Goal: Task Accomplishment & Management: Manage account settings

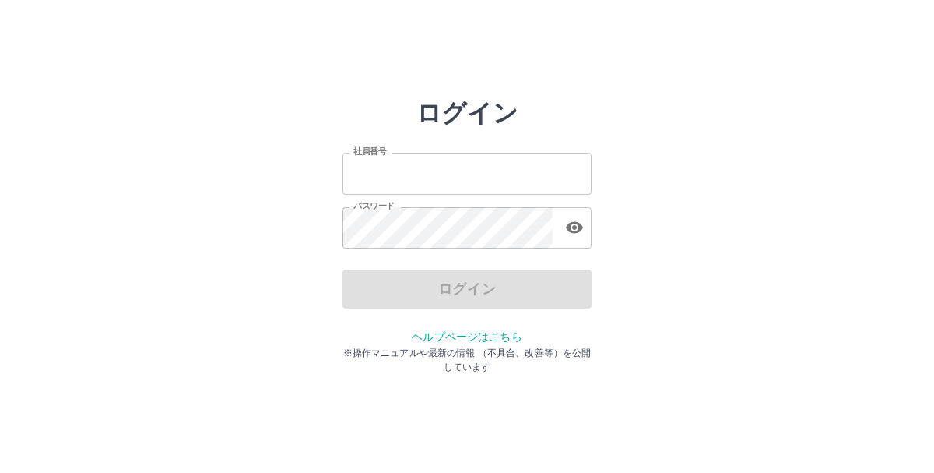
type input "*******"
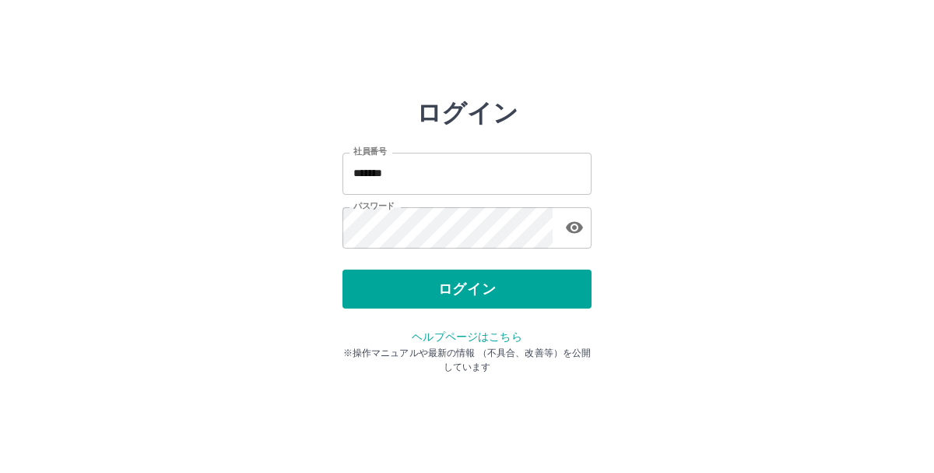
click at [398, 285] on div "ログイン" at bounding box center [467, 288] width 249 height 39
click at [398, 285] on button "ログイン" at bounding box center [467, 288] width 249 height 39
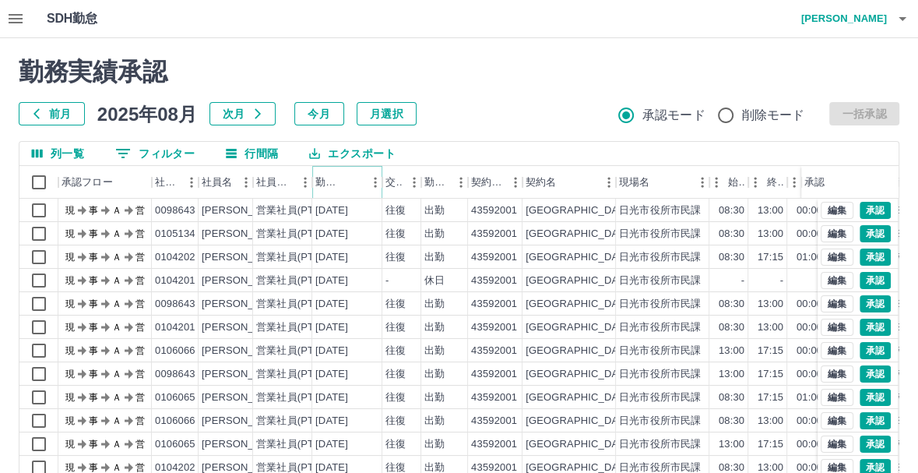
click at [350, 178] on icon "ソート" at bounding box center [353, 182] width 14 height 14
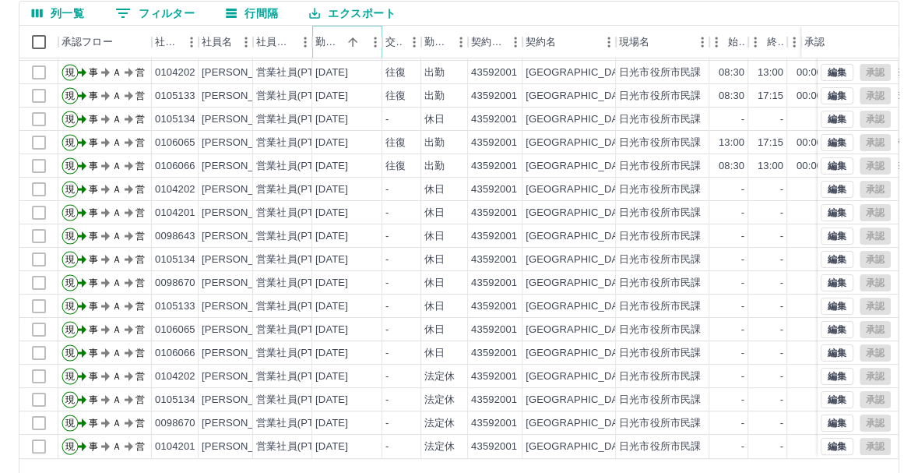
scroll to position [185, 0]
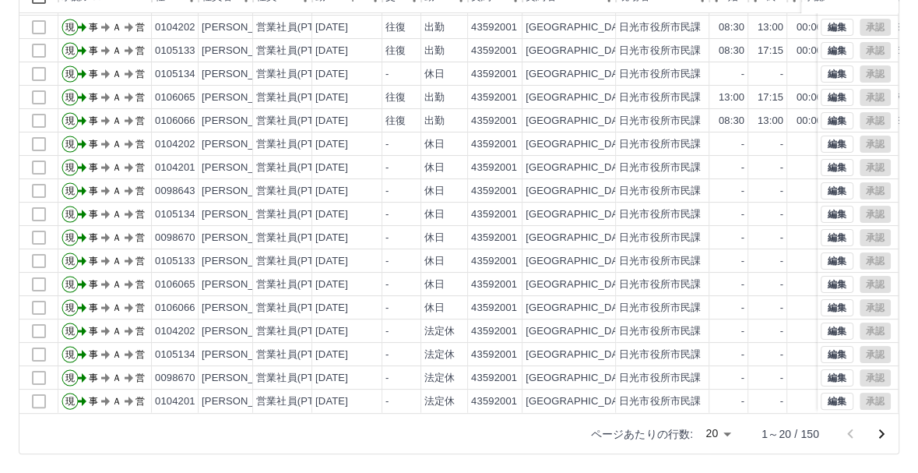
click at [730, 432] on body "SDH勤怠 渡邊　晋子 勤務実績承認 前月 2025年08月 次月 今月 月選択 承認モード 削除モード 一括承認 列一覧 0 フィルター 行間隔 エクスポー…" at bounding box center [459, 144] width 918 height 658
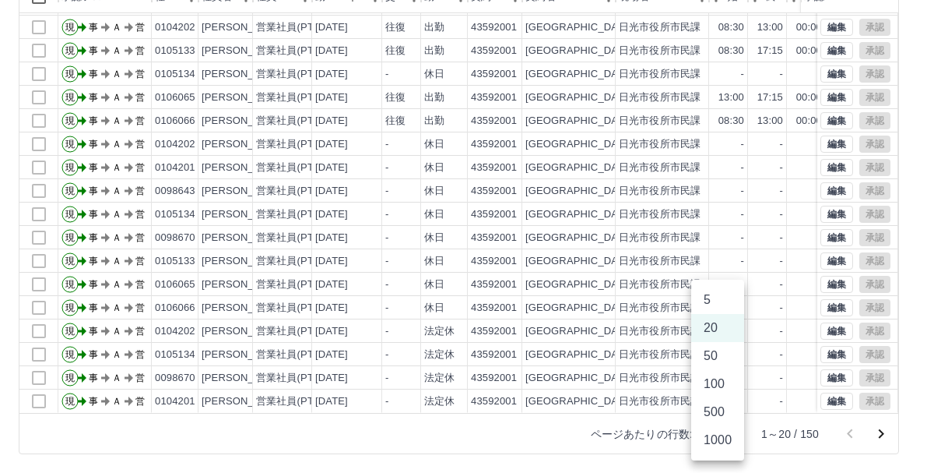
click at [702, 353] on li "50" at bounding box center [717, 356] width 53 height 28
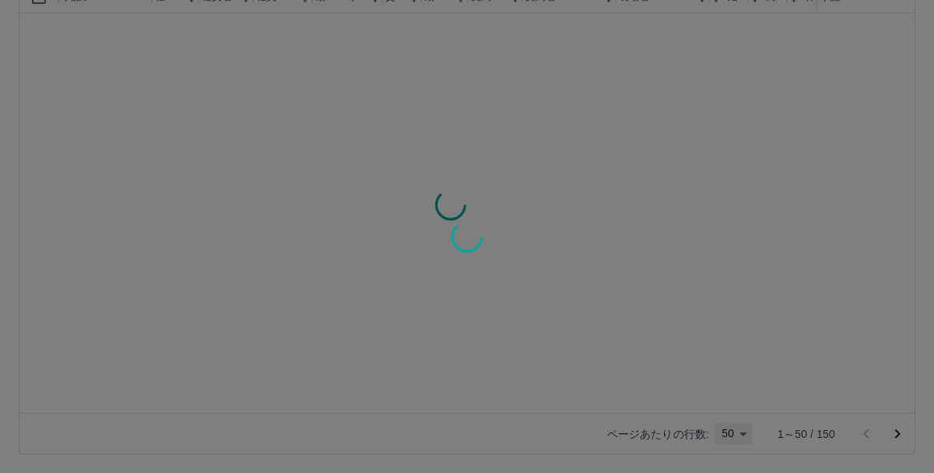
type input "**"
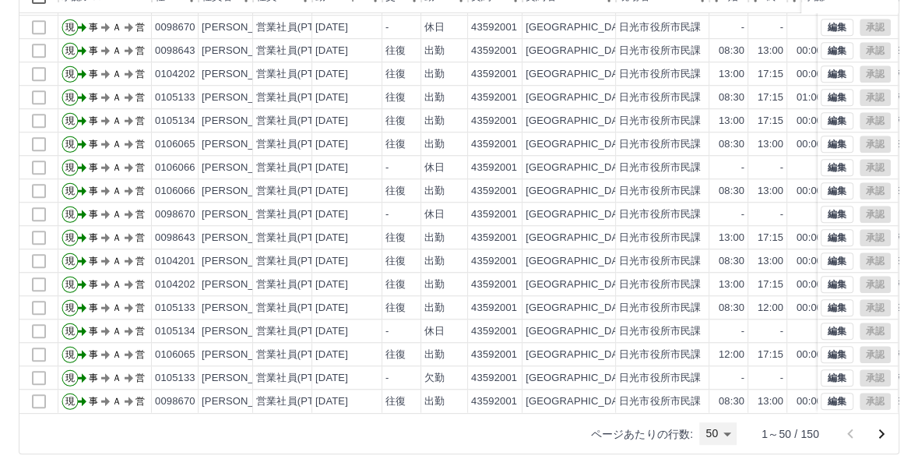
scroll to position [785, 0]
click at [879, 429] on icon "次のページへ" at bounding box center [881, 433] width 5 height 9
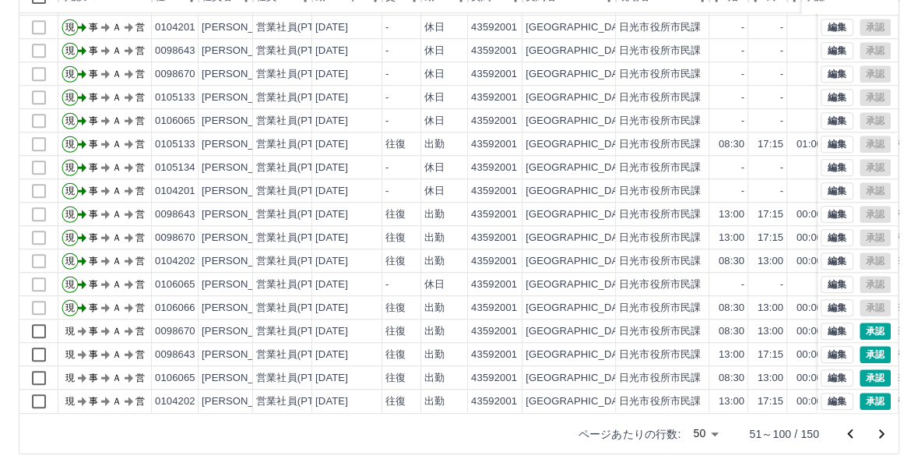
click at [874, 432] on icon "次のページへ" at bounding box center [881, 433] width 19 height 19
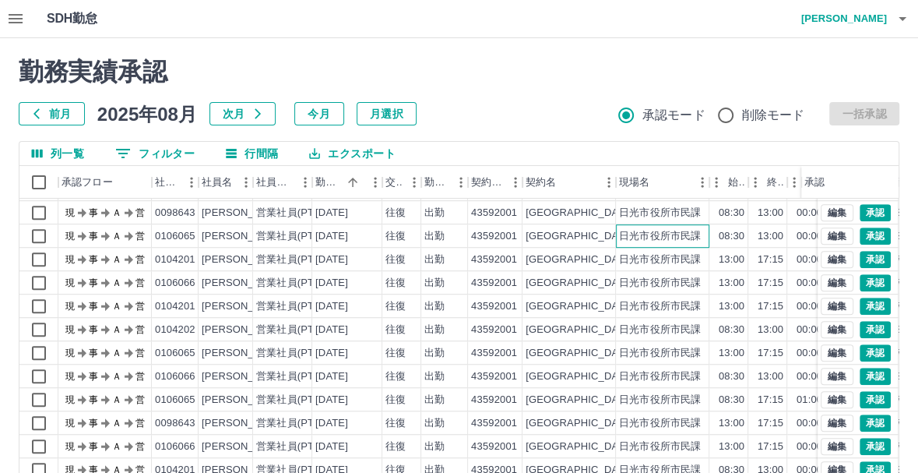
click at [655, 229] on div "日光市役所市民課" at bounding box center [660, 236] width 82 height 15
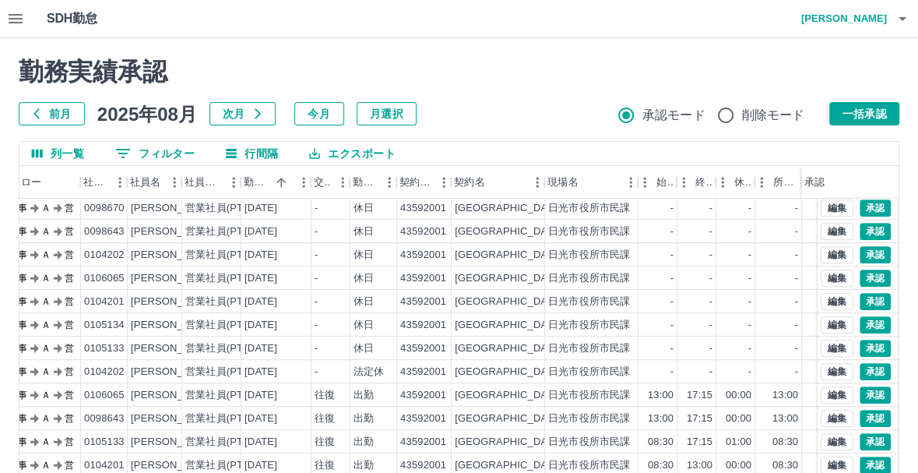
scroll to position [0, 71]
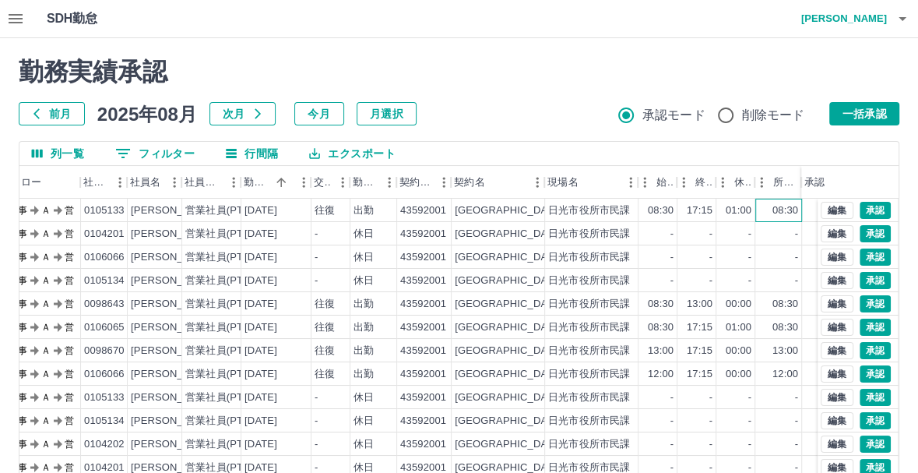
click at [779, 214] on div "08:30" at bounding box center [785, 210] width 26 height 15
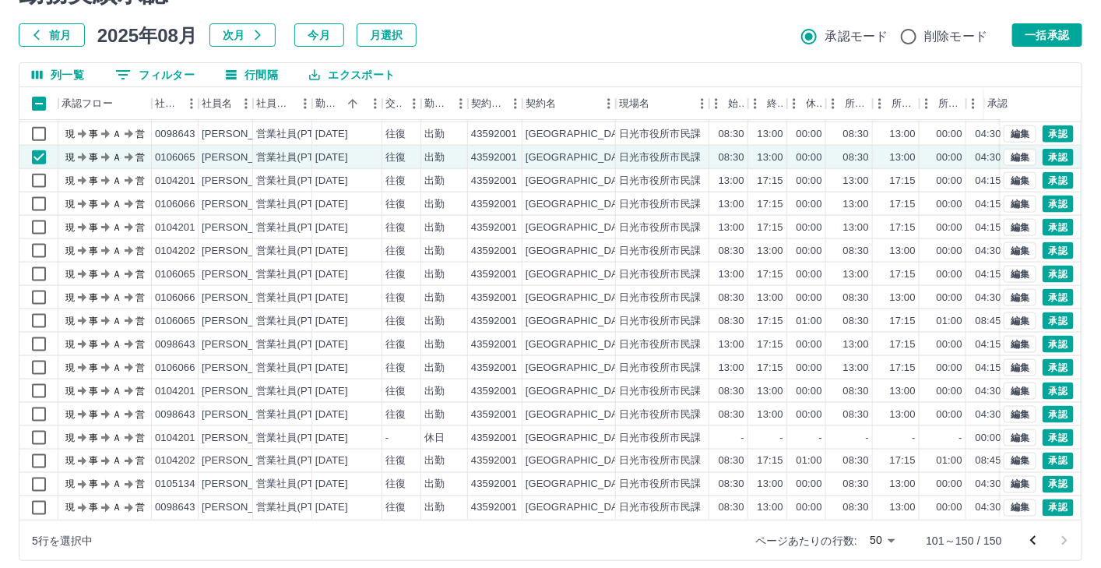
scroll to position [90, 0]
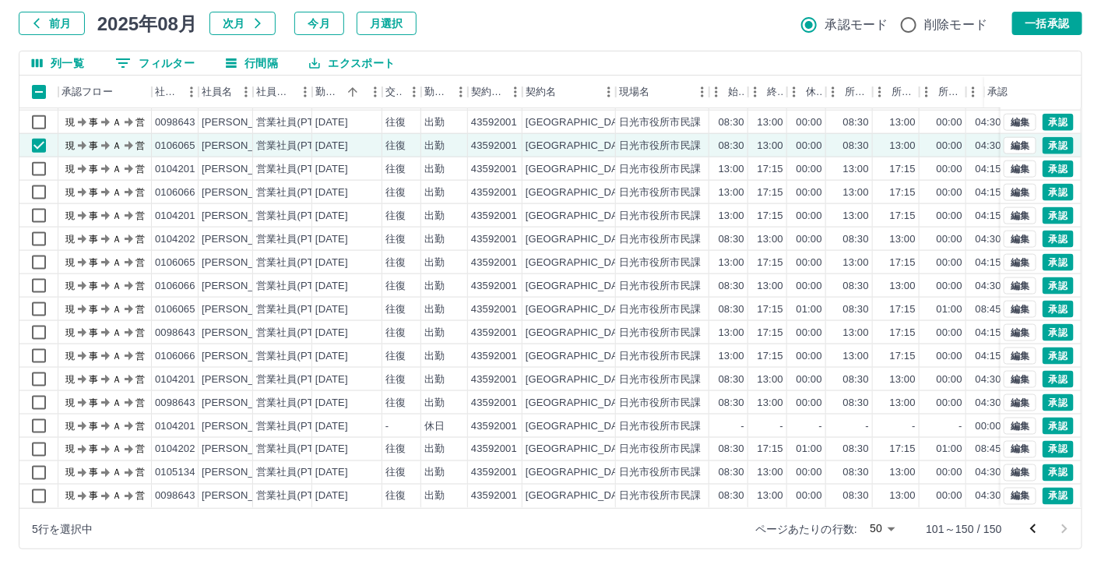
click at [934, 472] on icon "前のページへ" at bounding box center [1033, 528] width 19 height 19
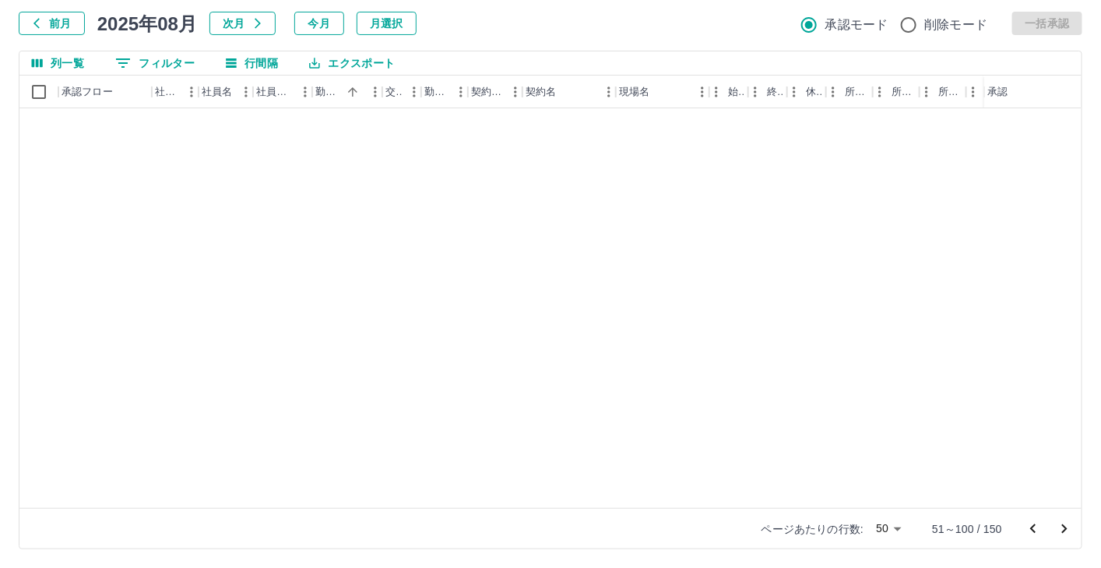
scroll to position [788, 0]
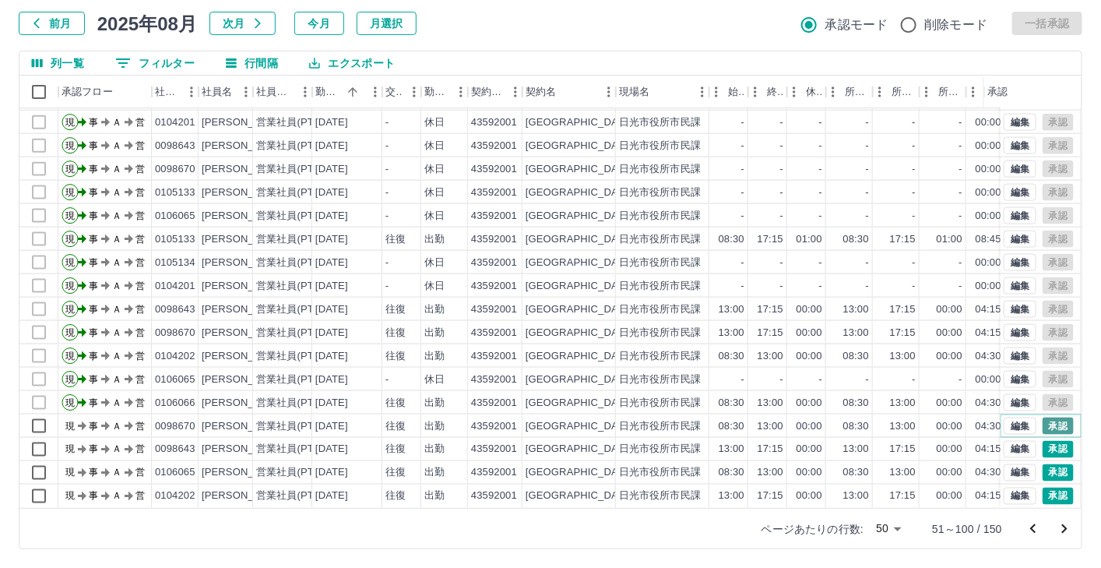
click at [934, 417] on button "承認" at bounding box center [1058, 425] width 31 height 17
click at [934, 441] on button "承認" at bounding box center [1058, 449] width 31 height 17
click at [934, 464] on button "承認" at bounding box center [1058, 472] width 31 height 17
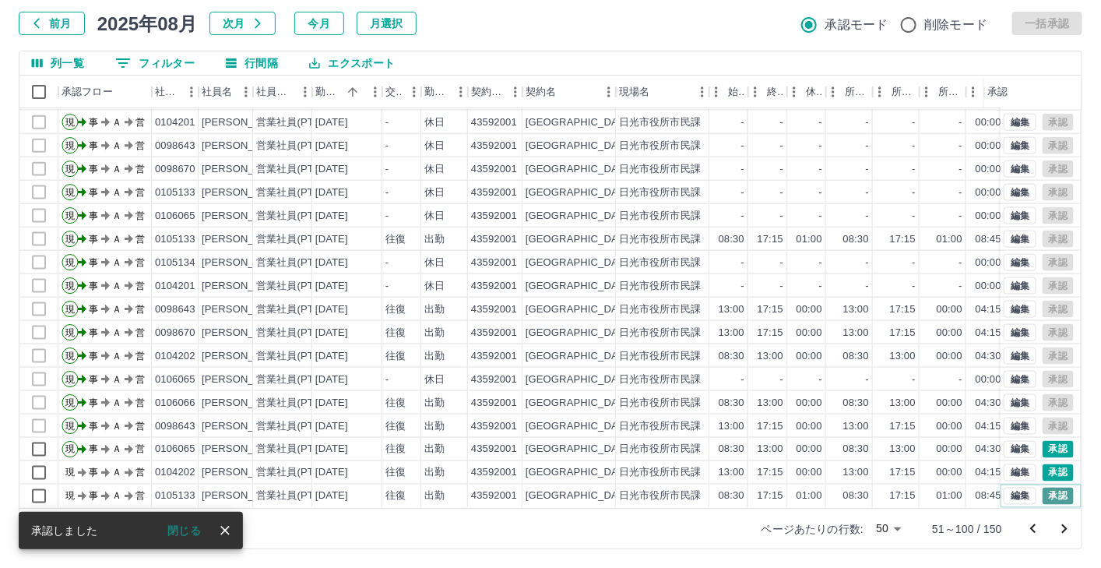
click at [934, 472] on button "承認" at bounding box center [1058, 495] width 31 height 17
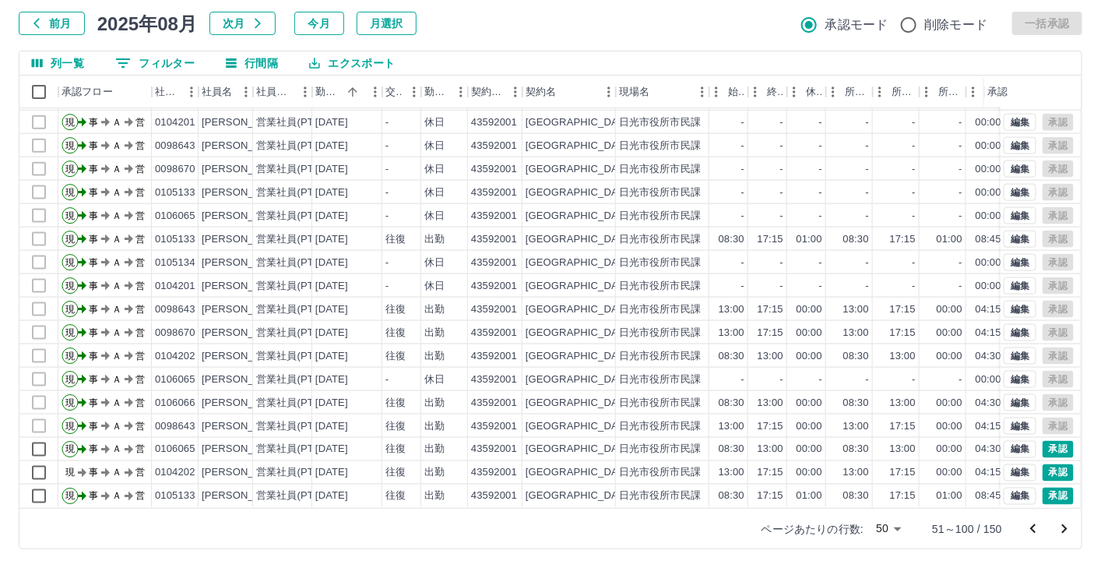
click at [934, 472] on icon "次のページへ" at bounding box center [1064, 528] width 19 height 19
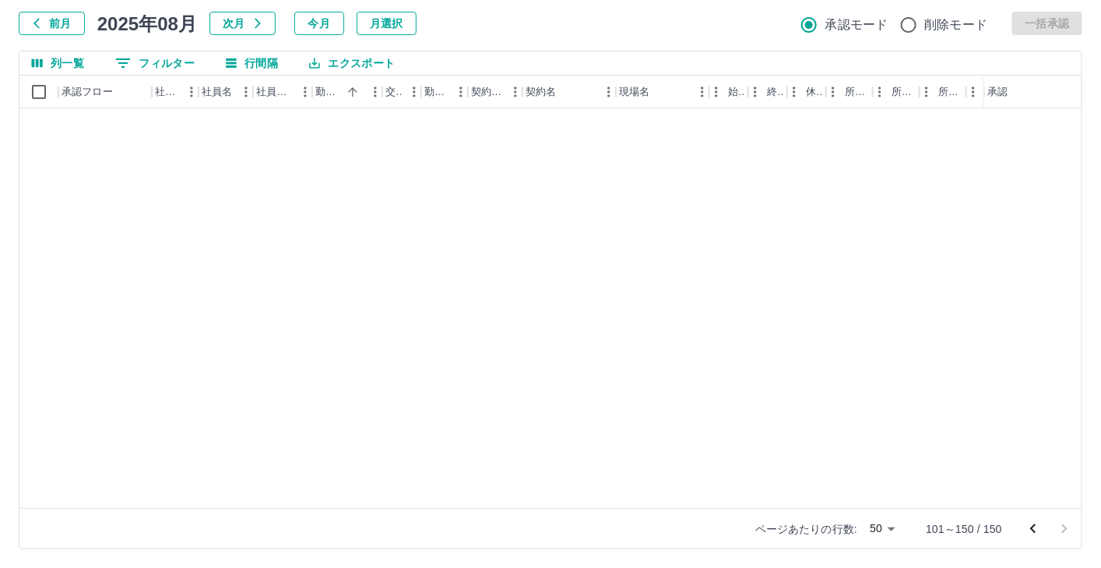
scroll to position [0, 0]
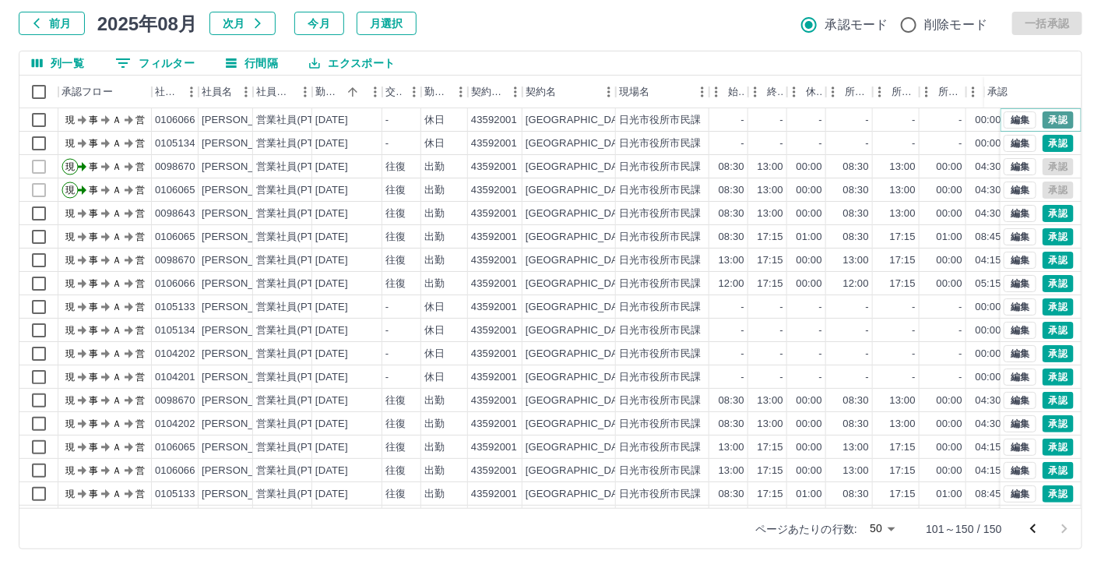
click at [934, 116] on button "承認" at bounding box center [1058, 119] width 31 height 17
click at [934, 146] on button "承認" at bounding box center [1058, 143] width 31 height 17
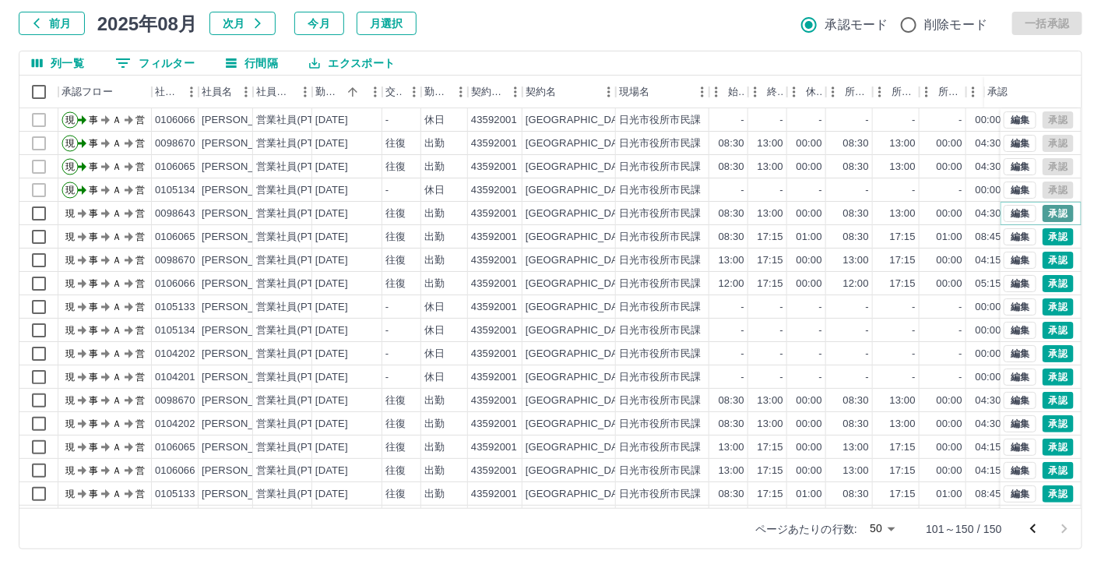
click at [934, 210] on button "承認" at bounding box center [1058, 213] width 31 height 17
click at [934, 234] on button "承認" at bounding box center [1058, 236] width 31 height 17
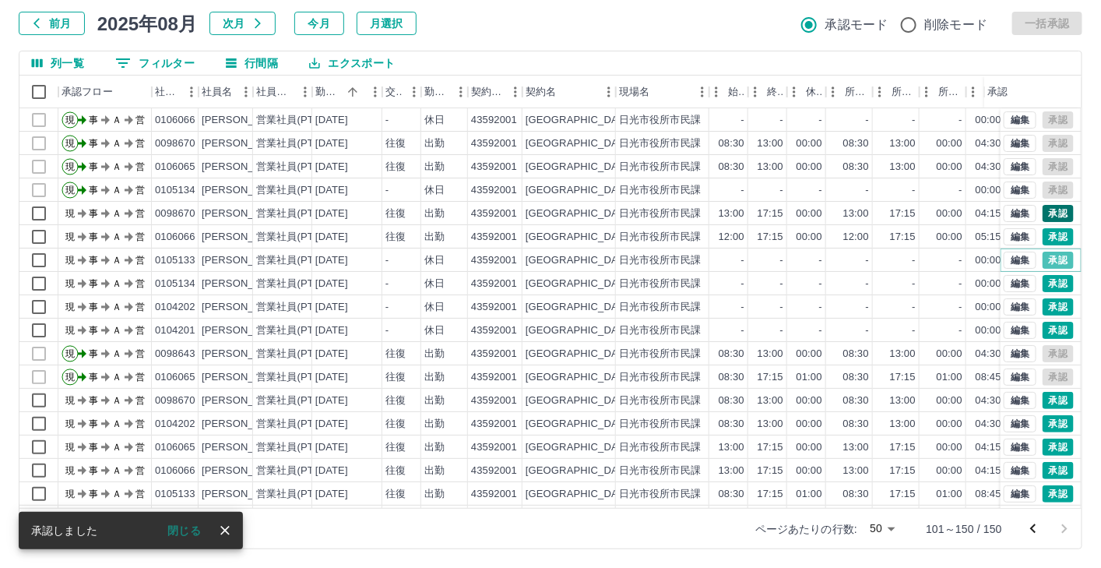
click at [934, 262] on button "承認" at bounding box center [1058, 259] width 31 height 17
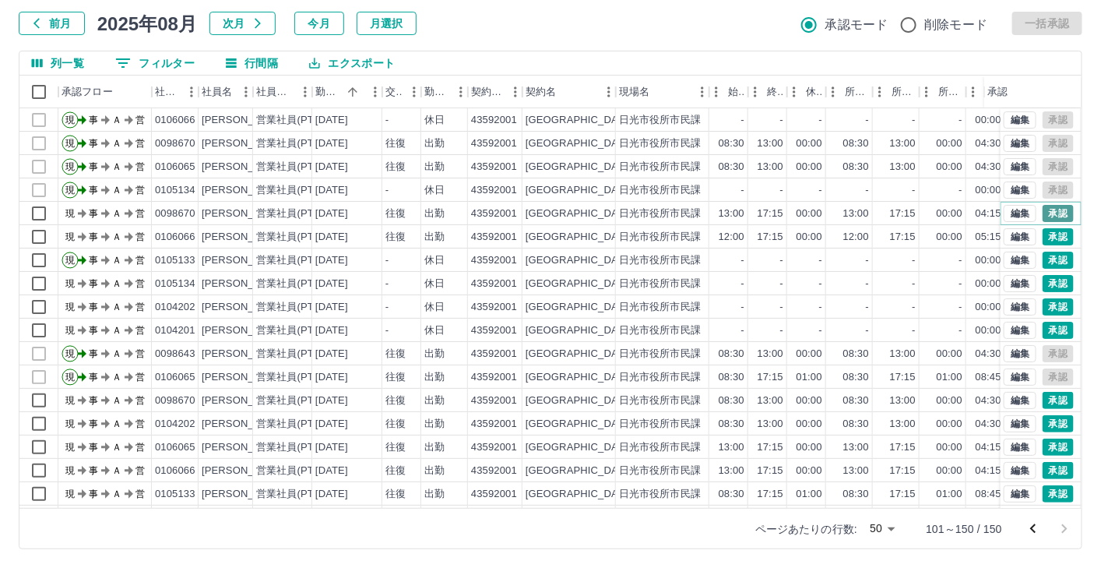
click at [934, 210] on button "承認" at bounding box center [1058, 213] width 31 height 17
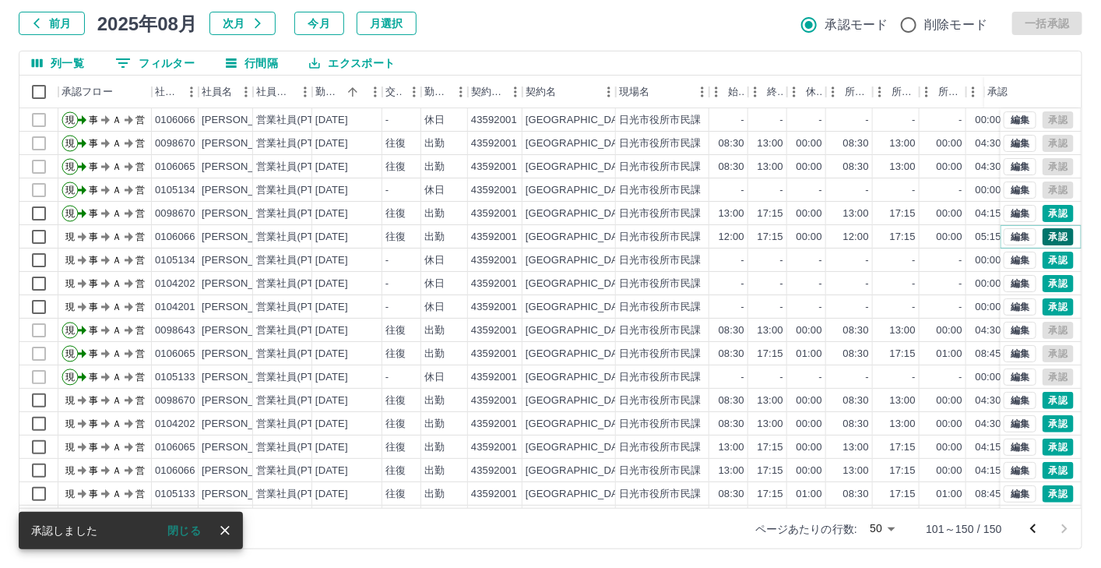
click at [934, 236] on button "承認" at bounding box center [1058, 236] width 31 height 17
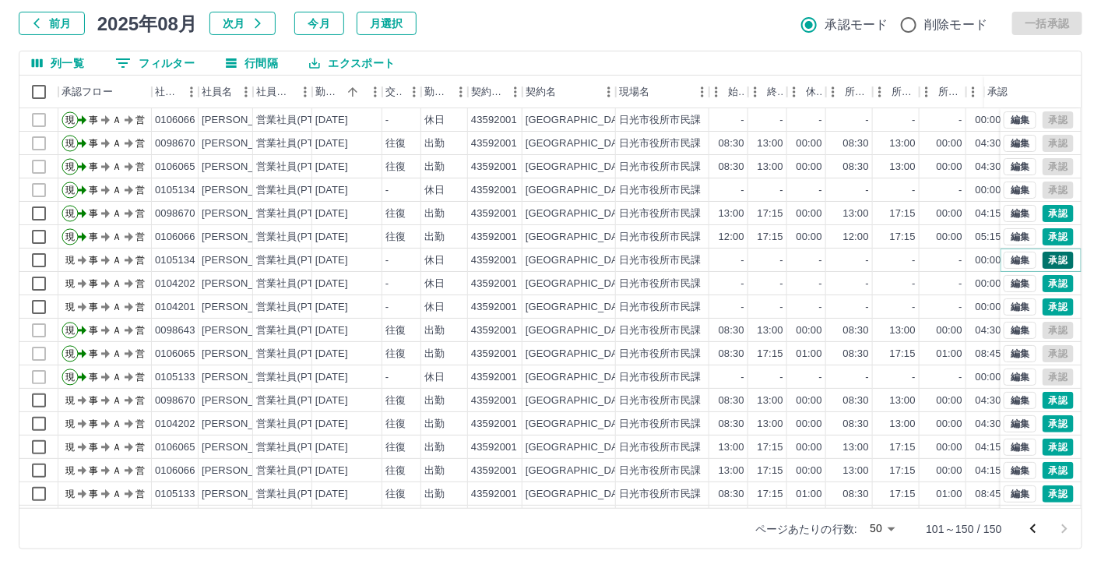
click at [934, 255] on button "承認" at bounding box center [1058, 259] width 31 height 17
click at [934, 285] on button "承認" at bounding box center [1058, 283] width 31 height 17
click at [934, 301] on button "承認" at bounding box center [1058, 306] width 31 height 17
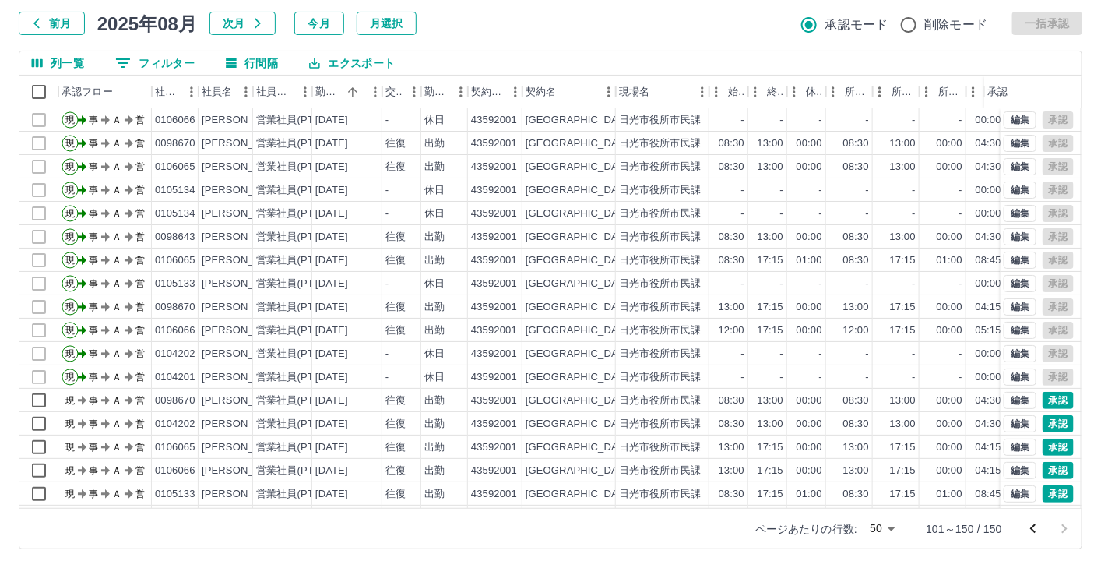
scroll to position [117, 0]
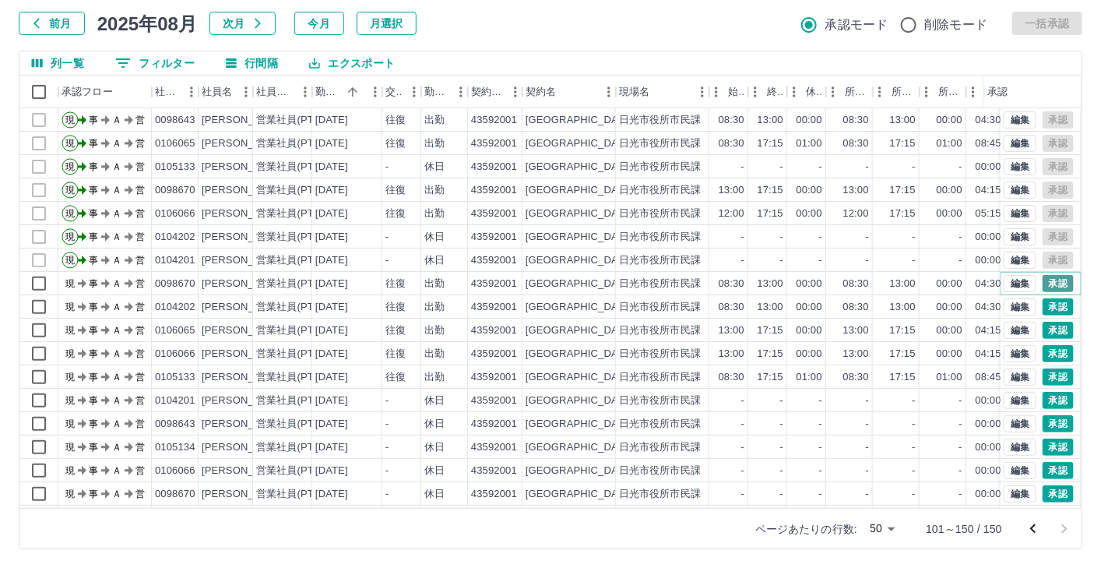
click at [934, 287] on button "承認" at bounding box center [1058, 283] width 31 height 17
click at [934, 308] on button "承認" at bounding box center [1058, 306] width 31 height 17
click at [934, 285] on button "承認" at bounding box center [1058, 283] width 31 height 17
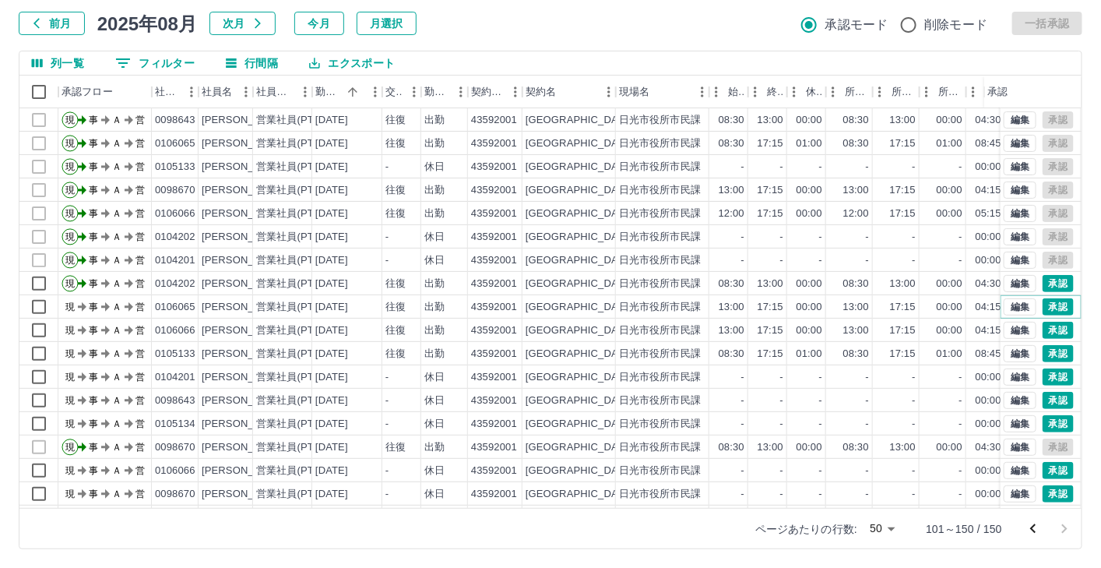
click at [934, 304] on button "承認" at bounding box center [1058, 306] width 31 height 17
click at [934, 329] on button "承認" at bounding box center [1058, 330] width 31 height 17
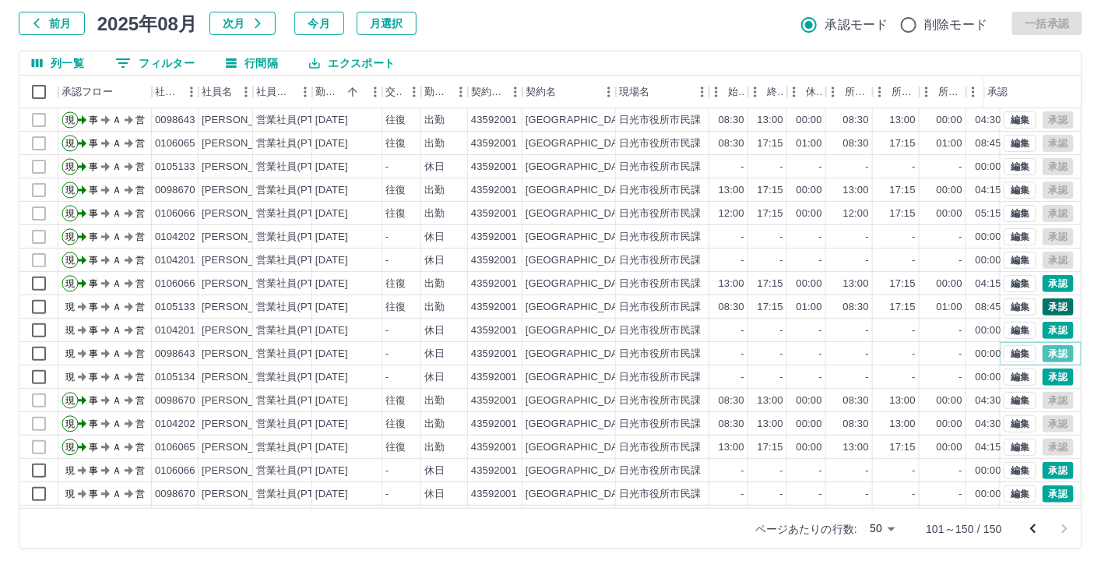
click at [934, 352] on button "承認" at bounding box center [1058, 353] width 31 height 17
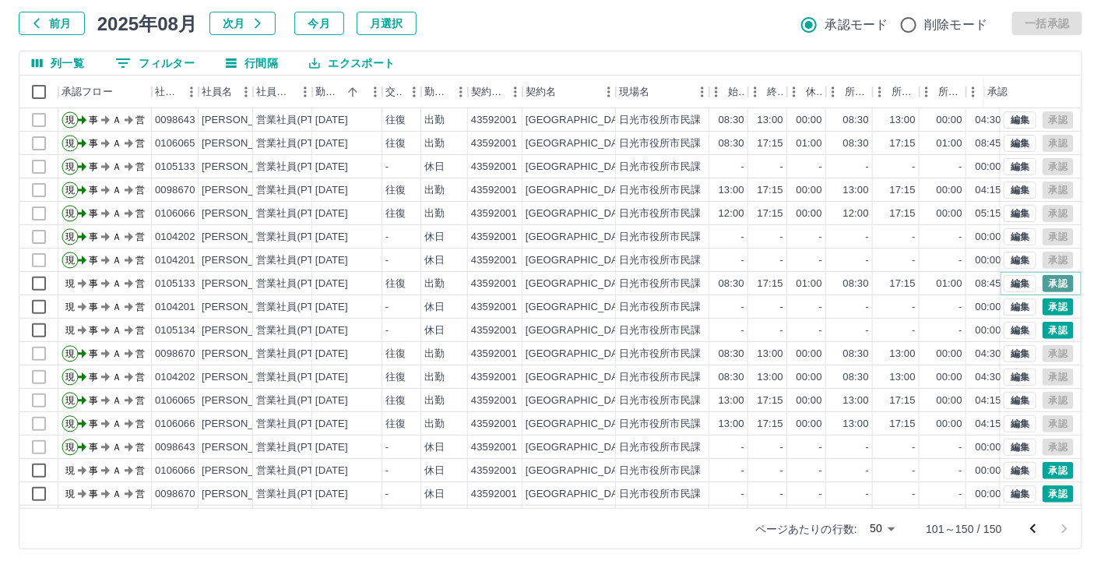
click at [934, 285] on button "承認" at bounding box center [1058, 283] width 31 height 17
click at [934, 306] on button "承認" at bounding box center [1058, 306] width 31 height 17
click at [934, 325] on button "承認" at bounding box center [1058, 330] width 31 height 17
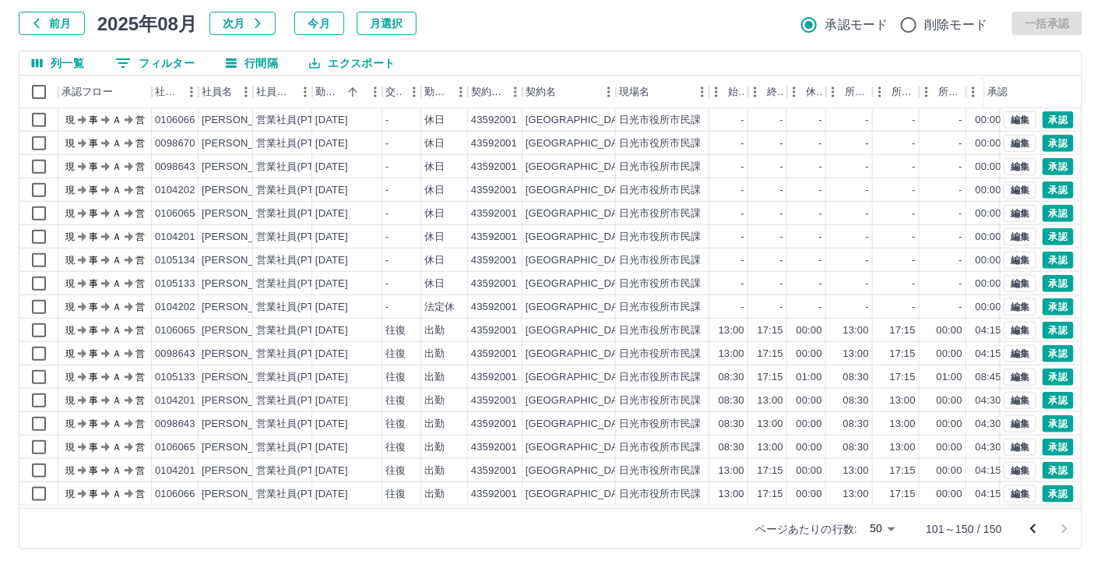
scroll to position [350, 0]
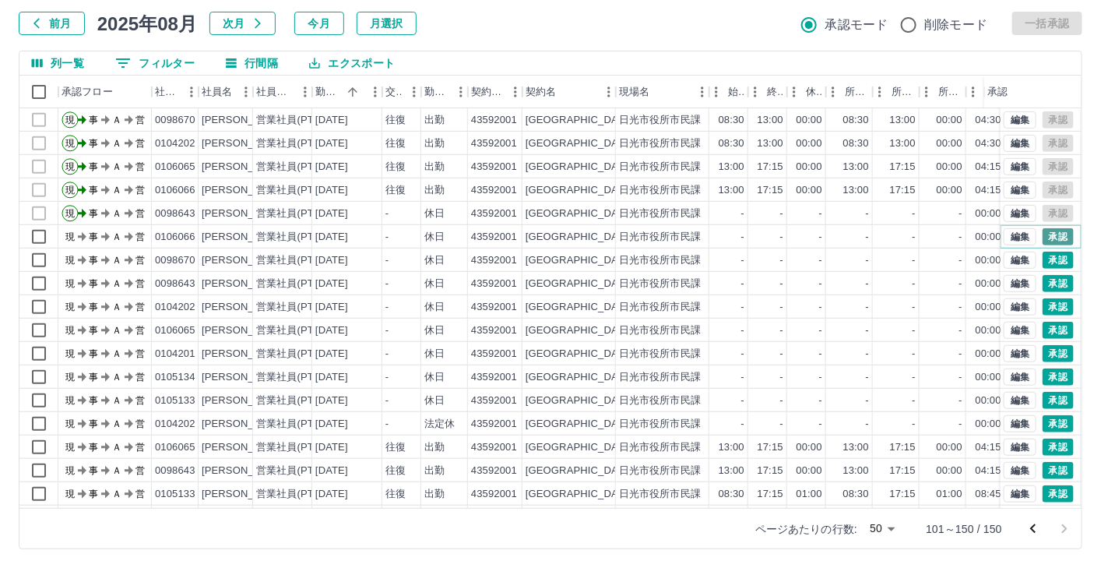
click at [934, 241] on button "承認" at bounding box center [1058, 236] width 31 height 17
click at [934, 255] on button "承認" at bounding box center [1058, 259] width 31 height 17
click at [934, 283] on button "承認" at bounding box center [1058, 283] width 31 height 17
click at [934, 322] on button "承認" at bounding box center [1058, 330] width 31 height 17
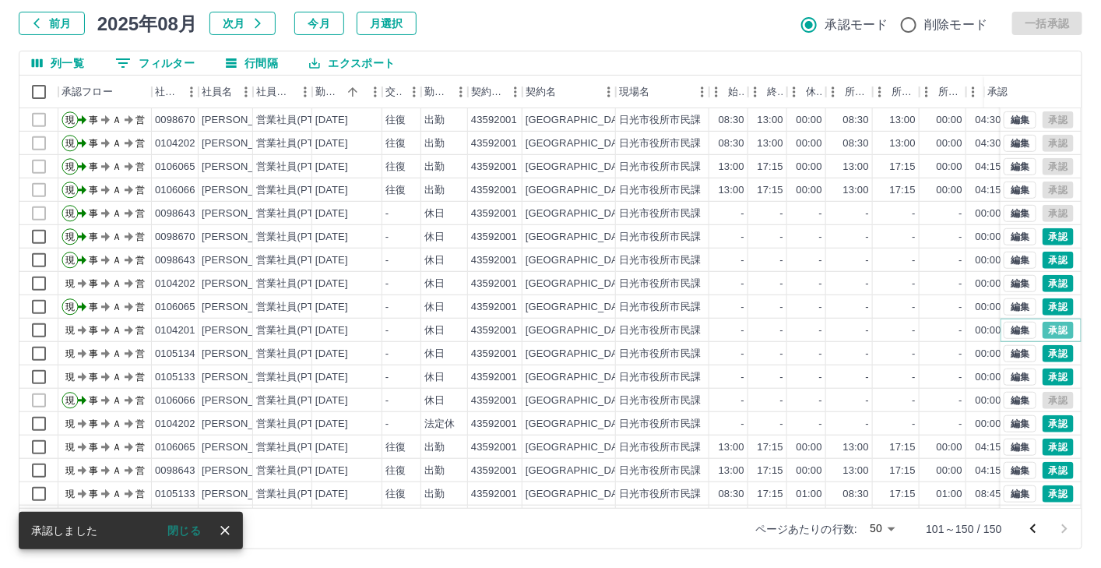
click at [934, 329] on button "承認" at bounding box center [1058, 330] width 31 height 17
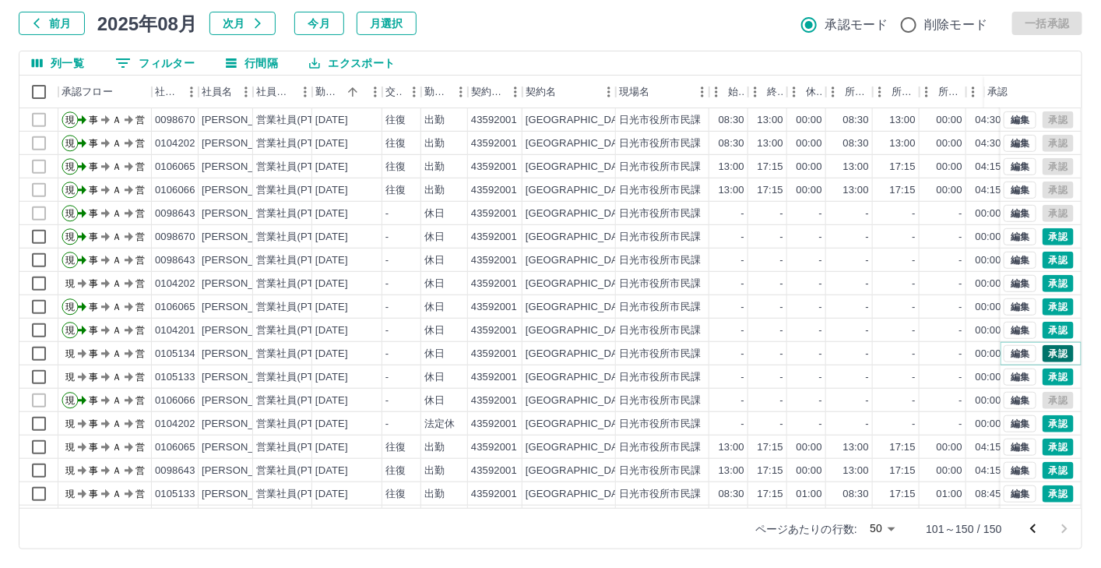
click at [934, 353] on button "承認" at bounding box center [1058, 353] width 31 height 17
click at [934, 373] on button "承認" at bounding box center [1058, 376] width 31 height 17
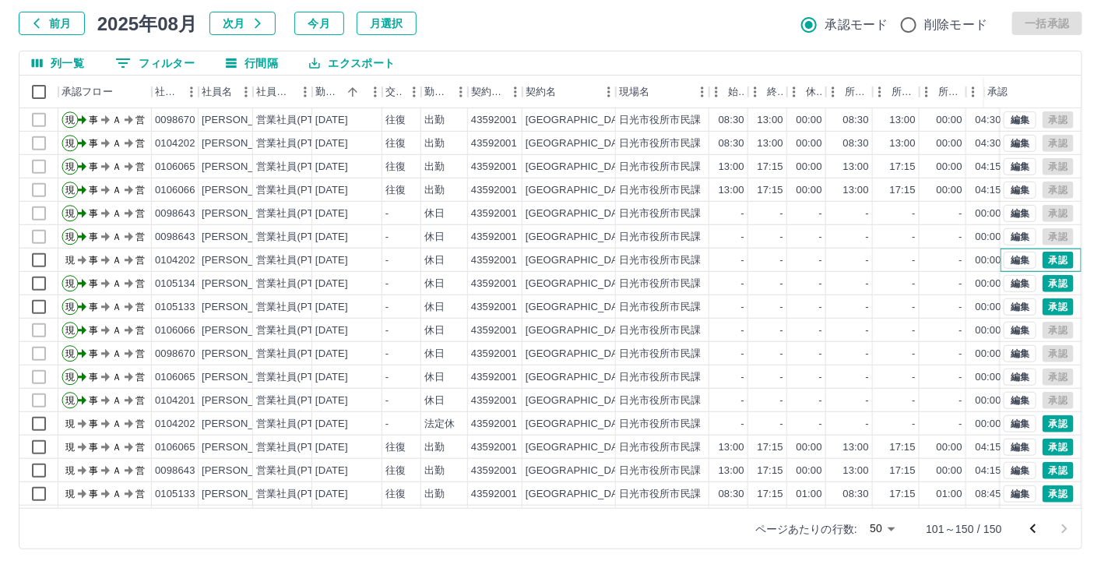
click at [934, 269] on div "編集 承認" at bounding box center [1041, 259] width 81 height 23
click at [934, 259] on button "承認" at bounding box center [1058, 259] width 31 height 17
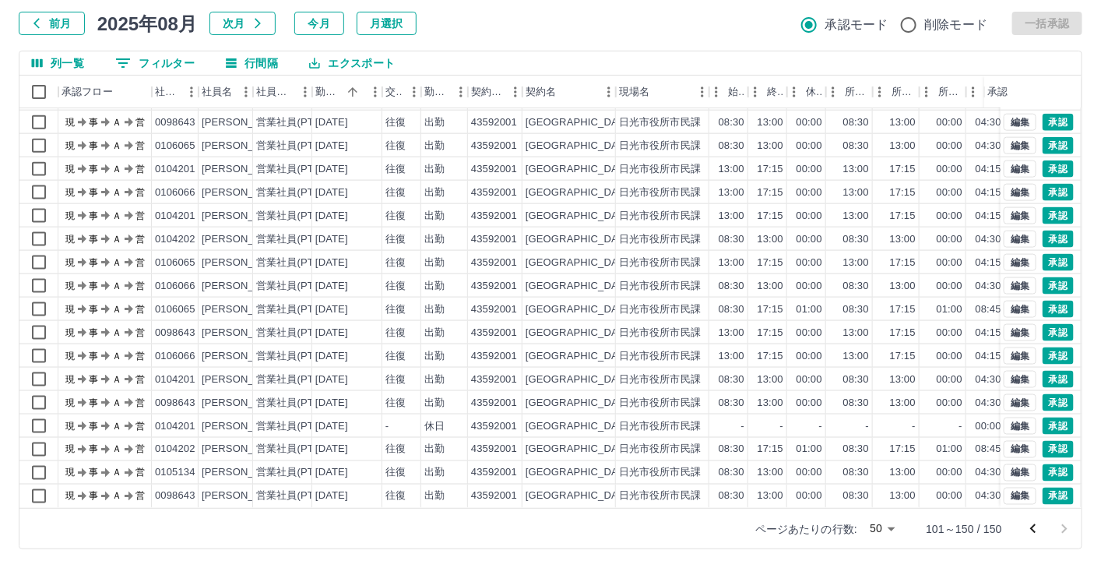
scroll to position [788, 0]
click at [140, 70] on button "0 フィルター" at bounding box center [155, 62] width 104 height 23
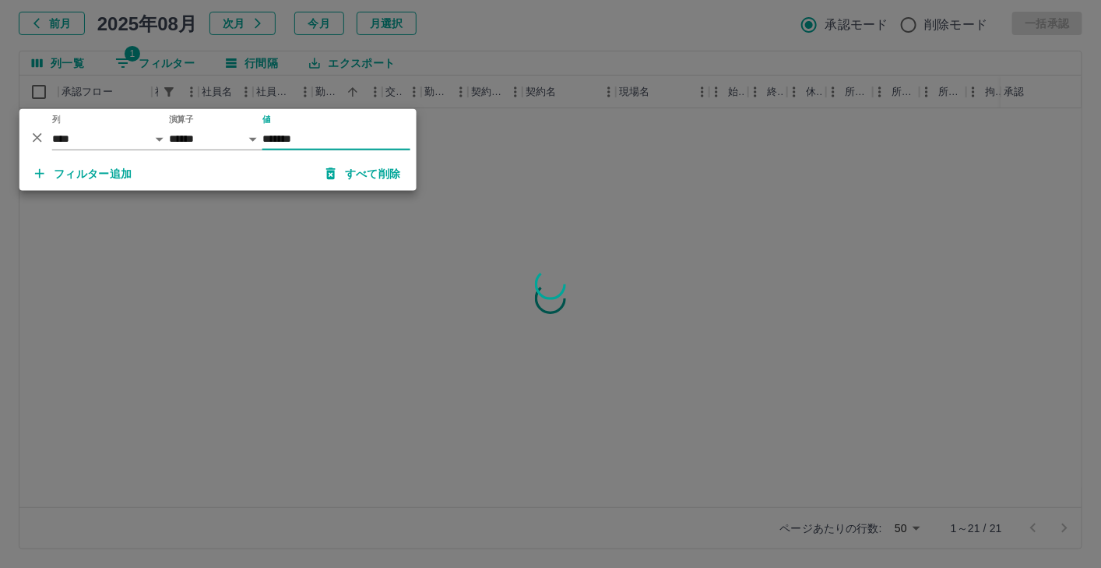
scroll to position [0, 0]
type input "*******"
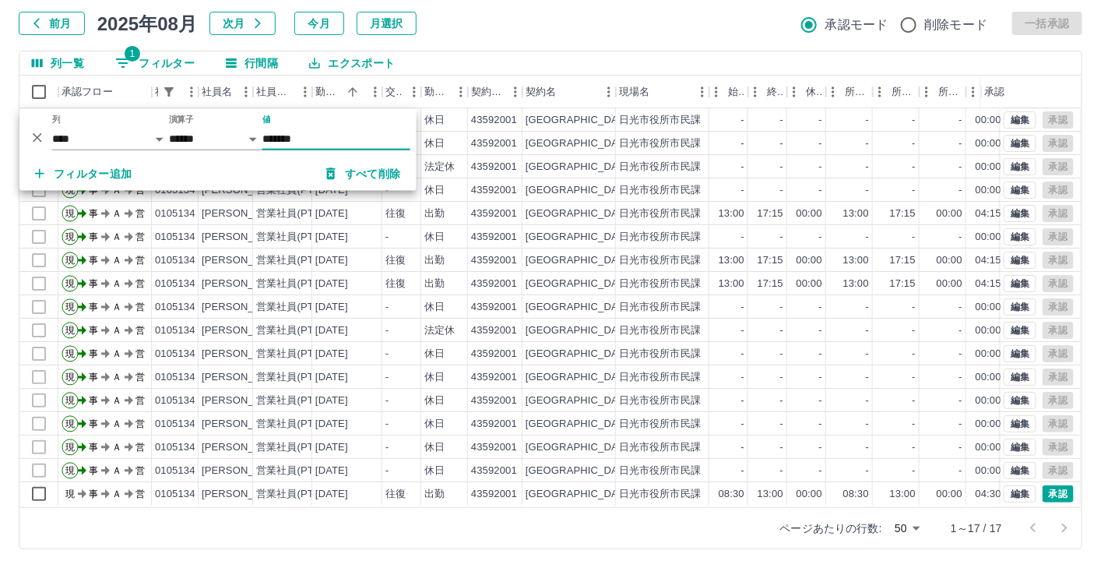
scroll to position [17, 0]
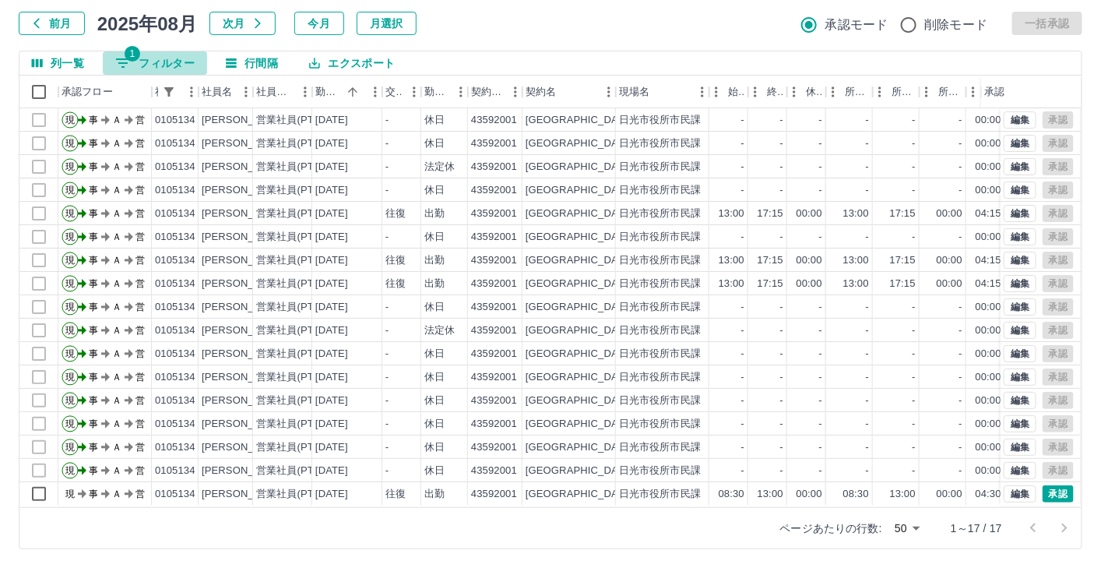
click at [180, 60] on button "1 フィルター" at bounding box center [155, 62] width 104 height 23
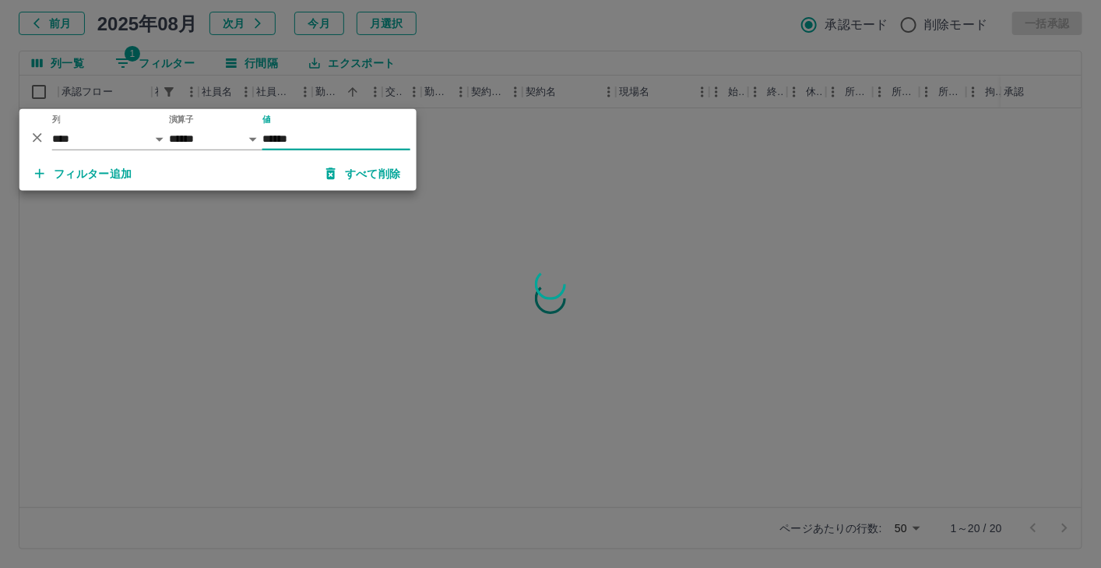
scroll to position [1, 0]
type input "*******"
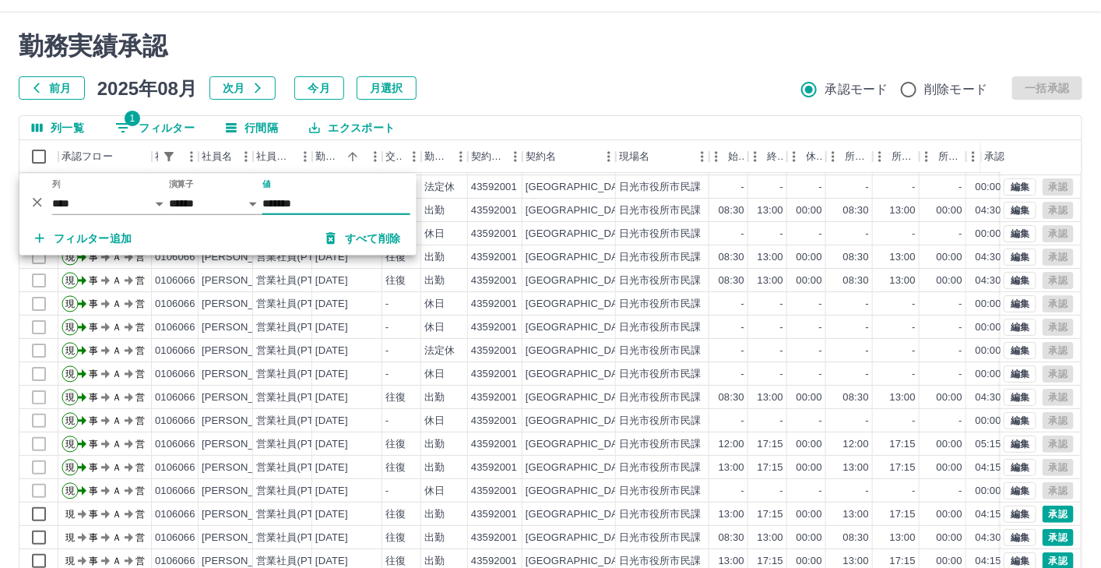
scroll to position [0, 0]
